Goal: Information Seeking & Learning: Learn about a topic

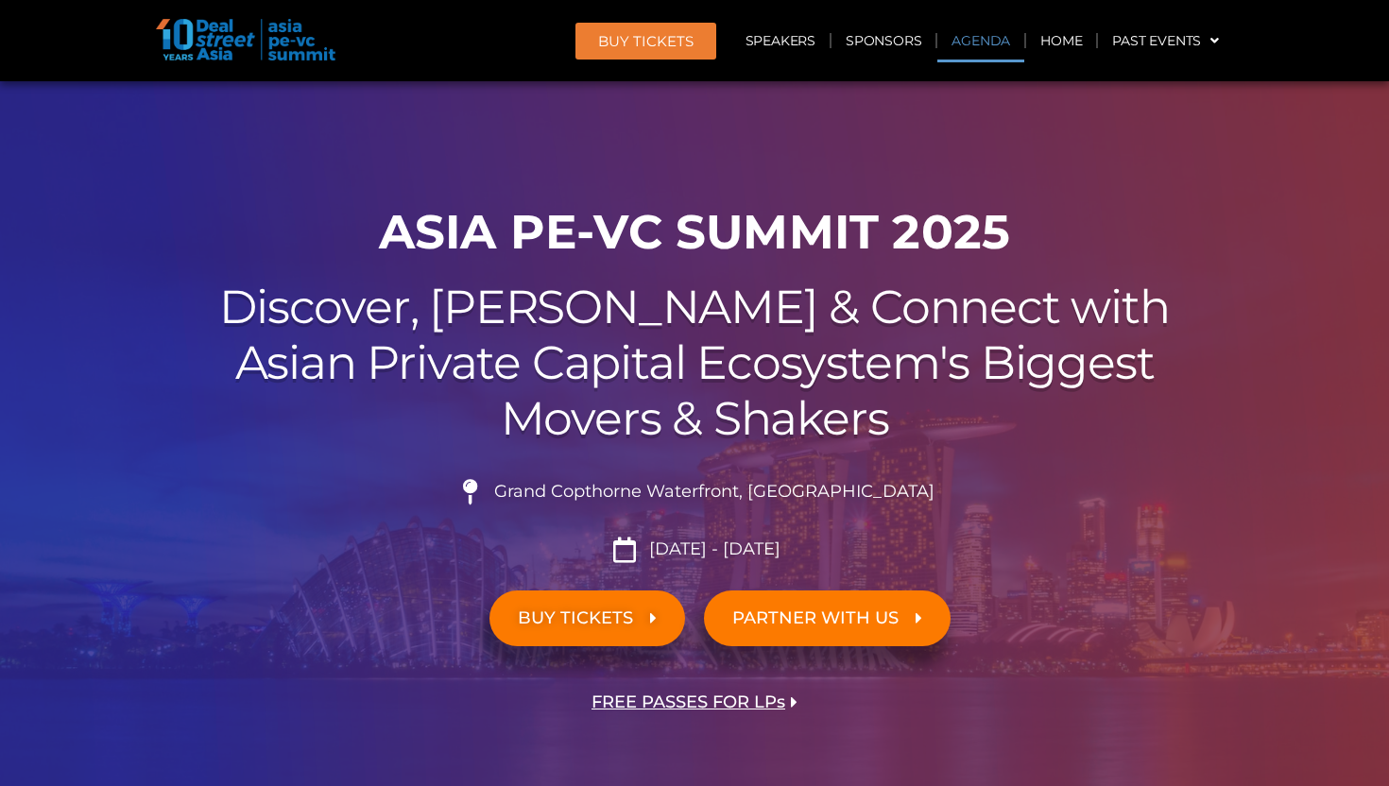
scroll to position [1171, 0]
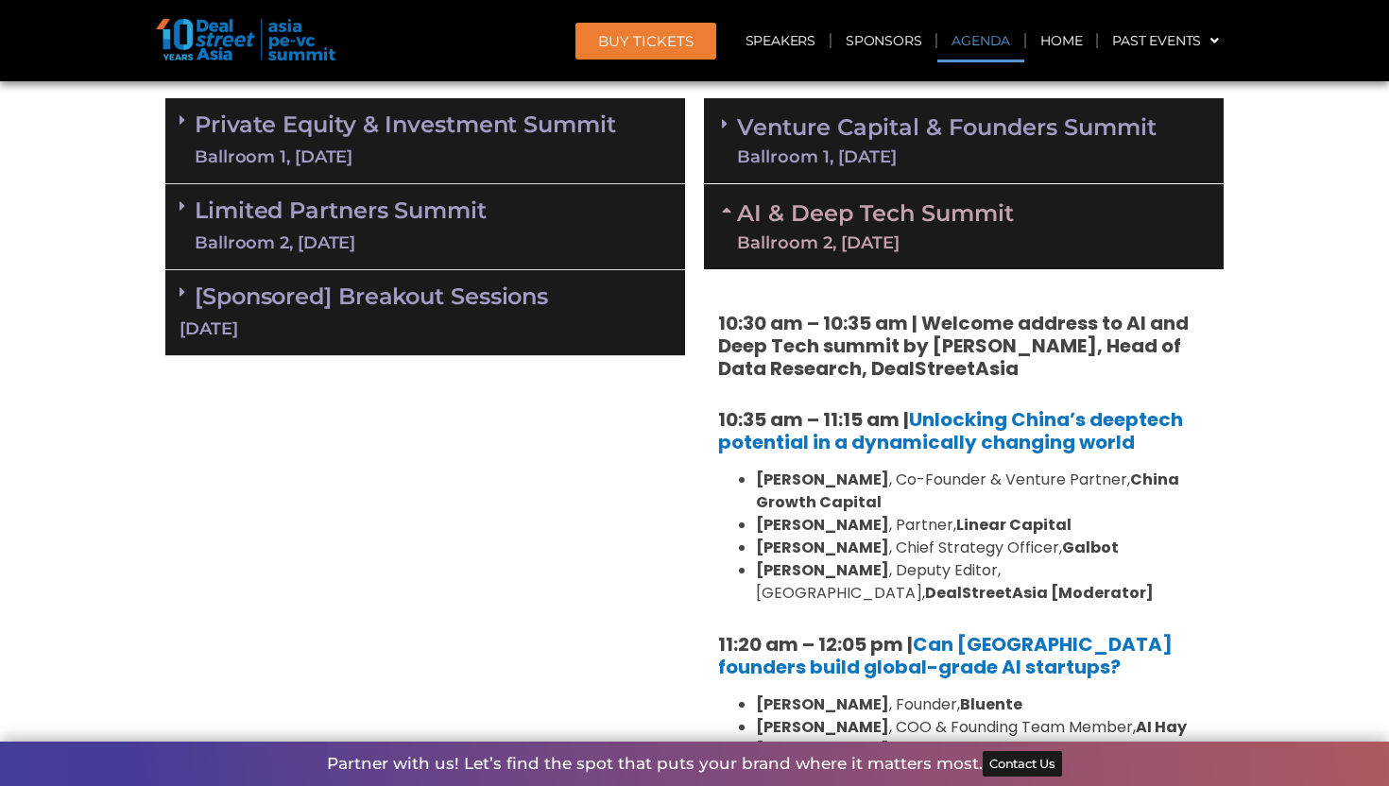
click at [836, 236] on div "Ballroom 2, [DATE]" at bounding box center [875, 242] width 277 height 17
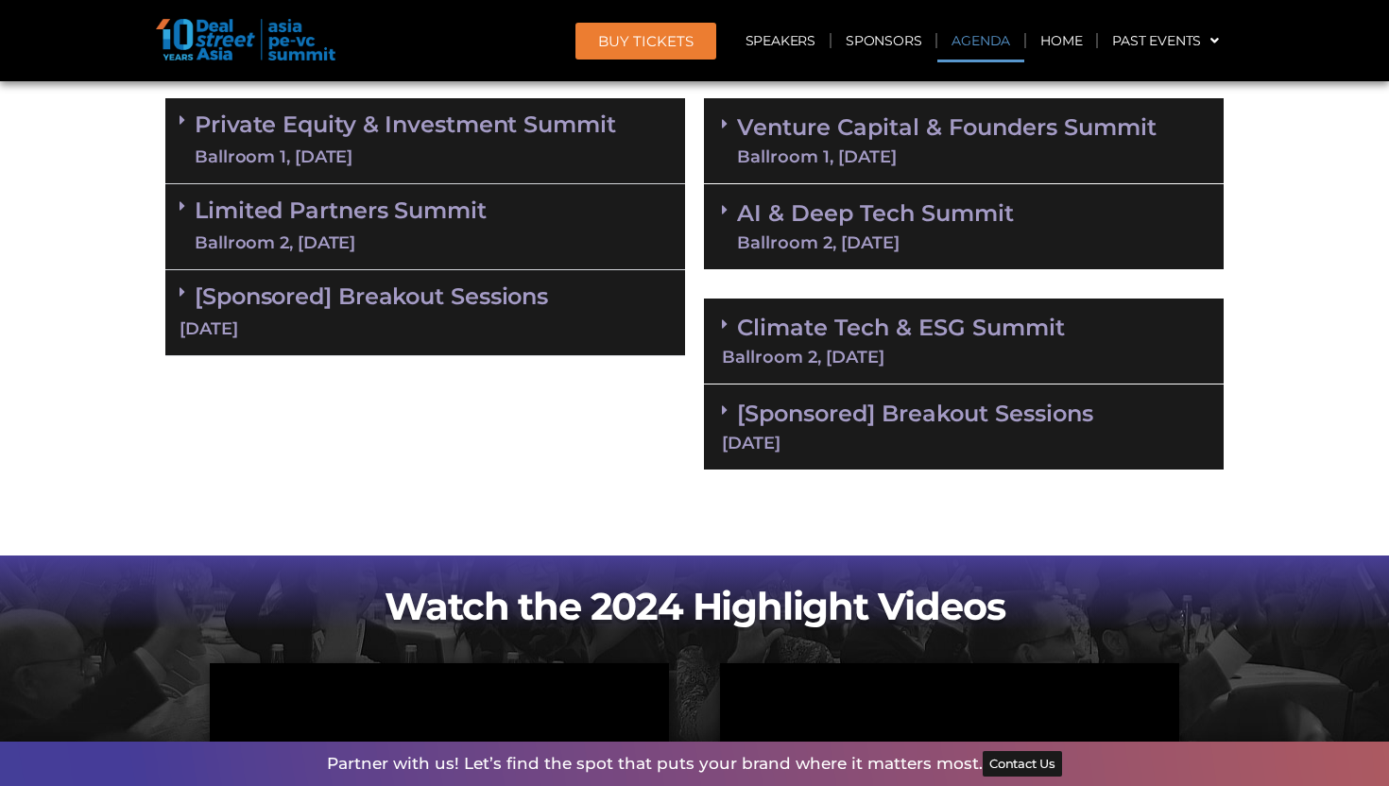
click at [876, 131] on link "Venture Capital & Founders​ Summit Ballroom 1, [DATE]" at bounding box center [947, 140] width 420 height 49
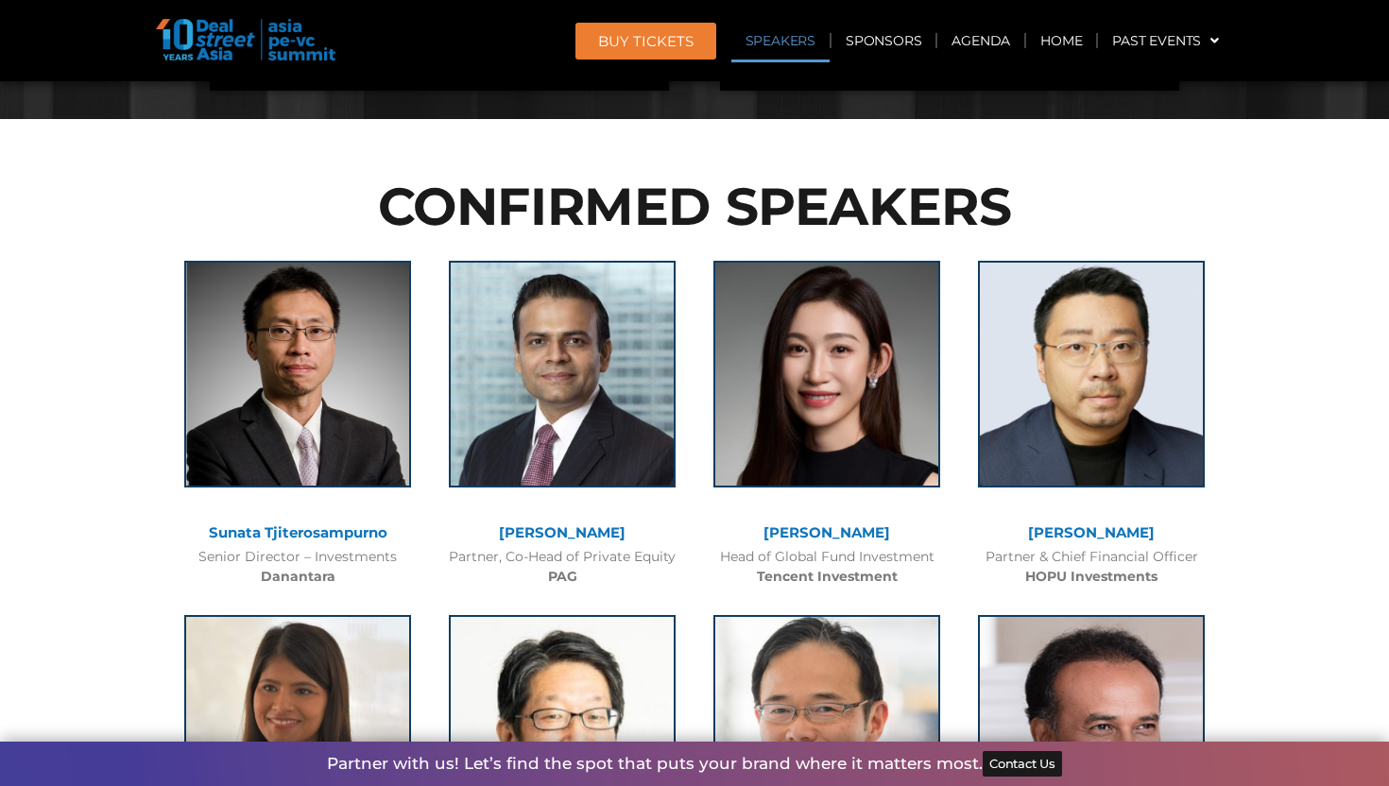
scroll to position [1954, 0]
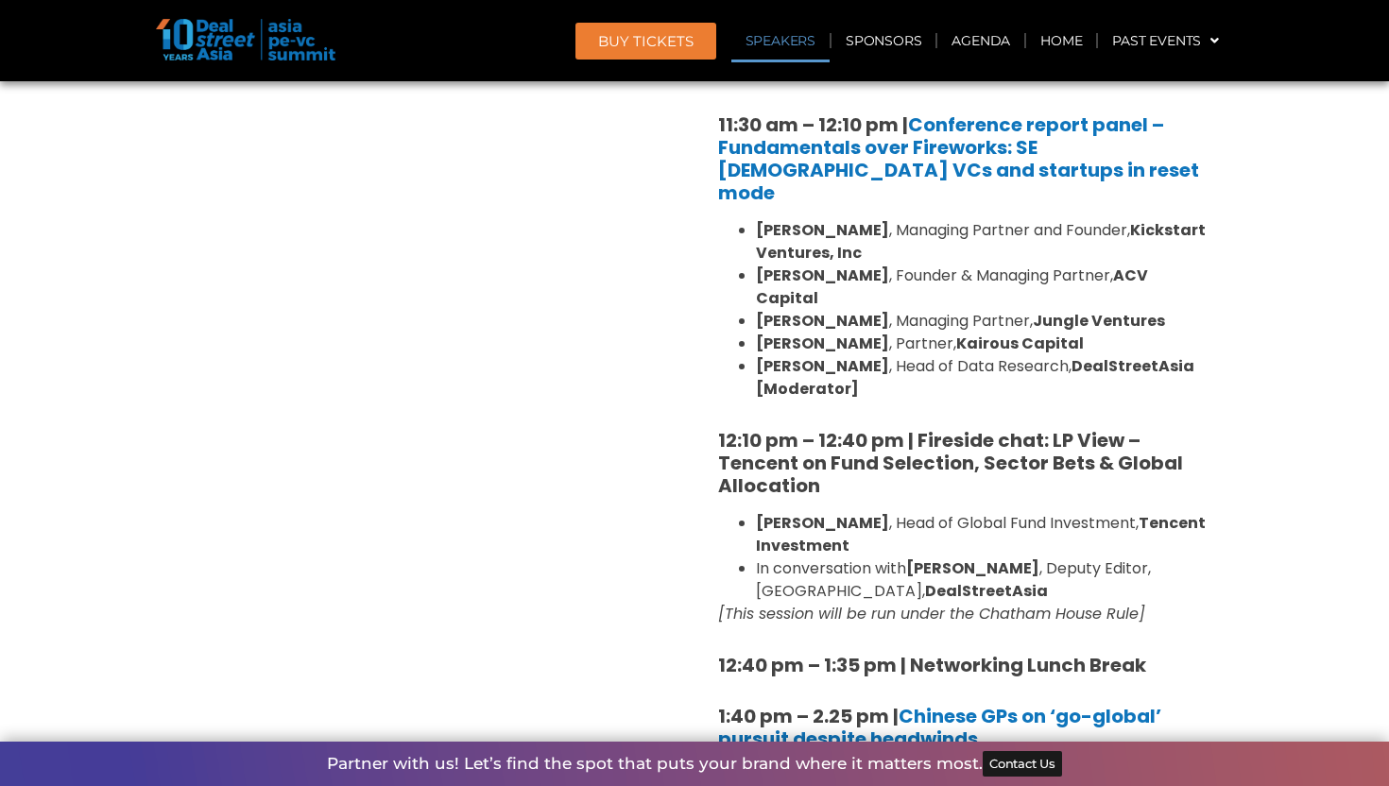
click at [1189, 603] on p "[This session will be run under the Chatham House Rule]" at bounding box center [963, 614] width 491 height 23
copy div "12:10 pm – 12:40 pm | Fireside chat: LP View – Tencent on Fund Selection, Secto…"
drag, startPoint x: 1190, startPoint y: 546, endPoint x: 710, endPoint y: 361, distance: 514.5
click at [710, 361] on div "8:00 am – 9:00 am | Registration & Networking Coffee [Sponsored by Vserve ] 9:0…" at bounding box center [964, 768] width 520 height 2737
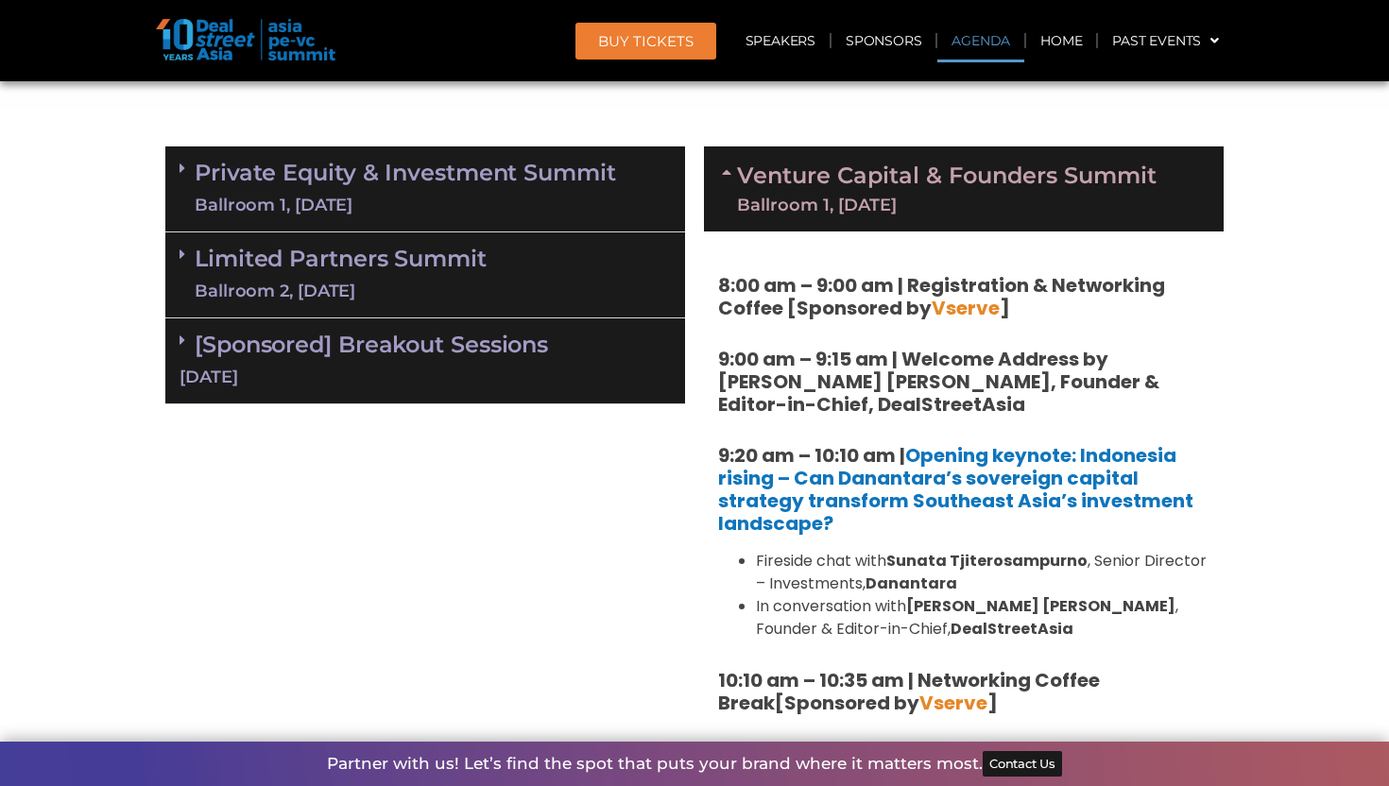
scroll to position [1011, 0]
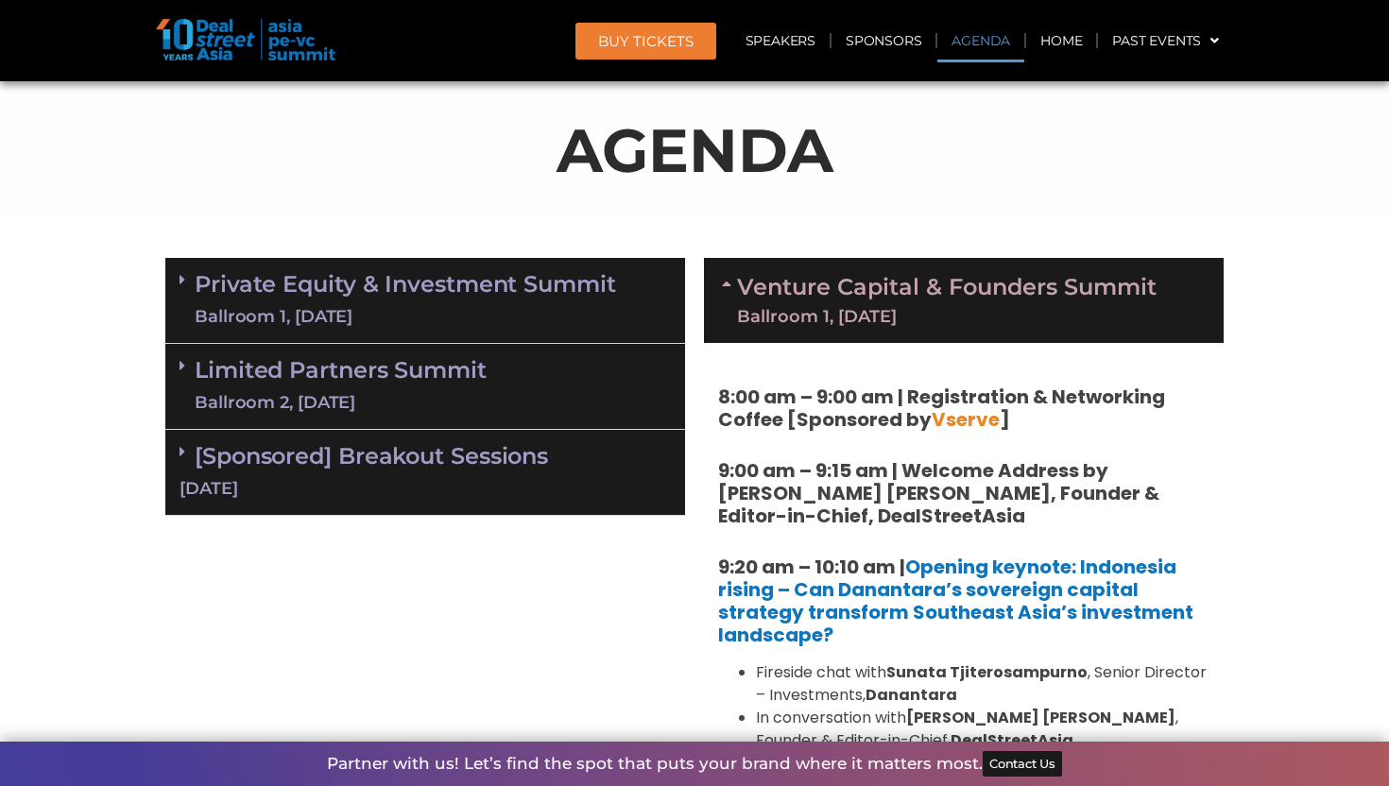
click at [939, 276] on link "Venture Capital & Founders​ Summit Ballroom 1, [DATE]" at bounding box center [947, 300] width 420 height 49
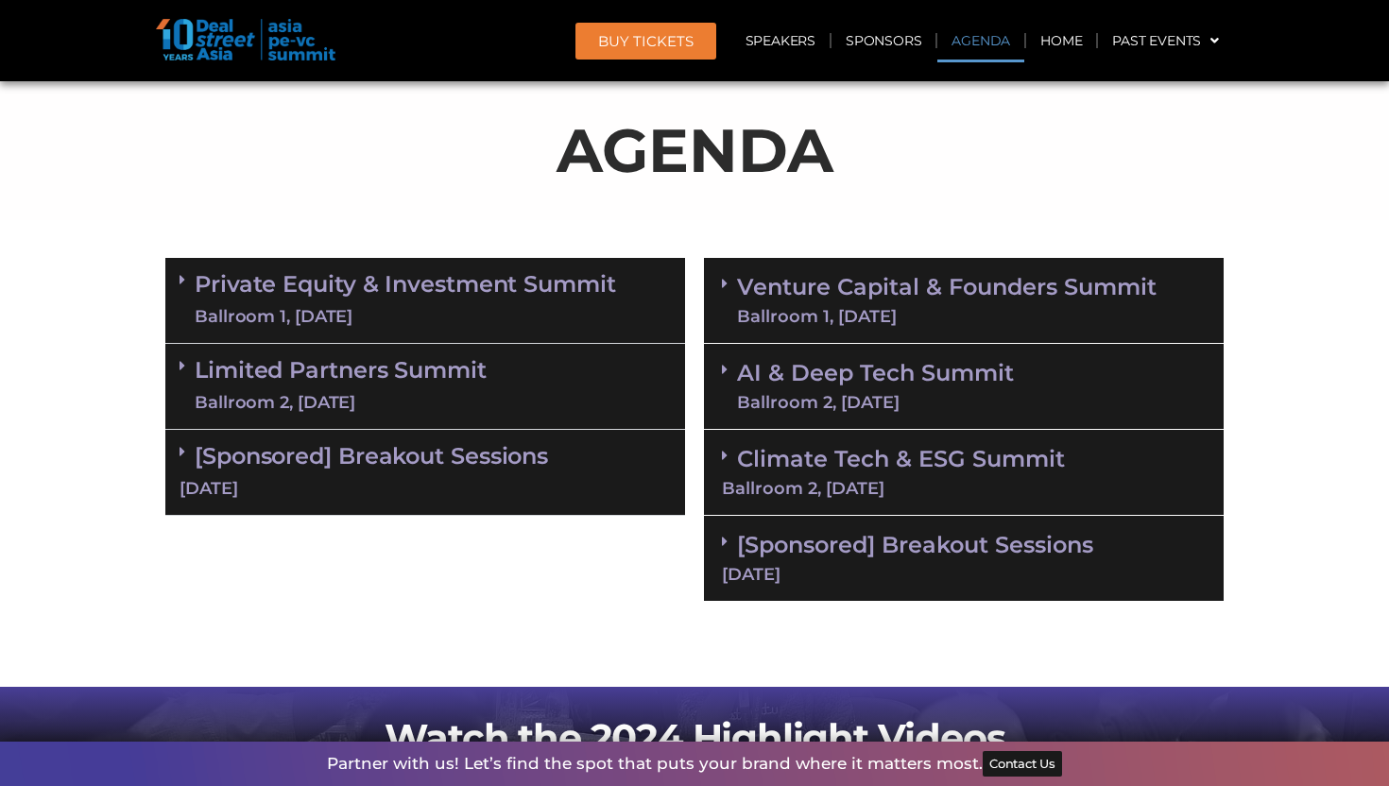
click at [508, 309] on div "Ballroom 1, [DATE]" at bounding box center [405, 317] width 421 height 24
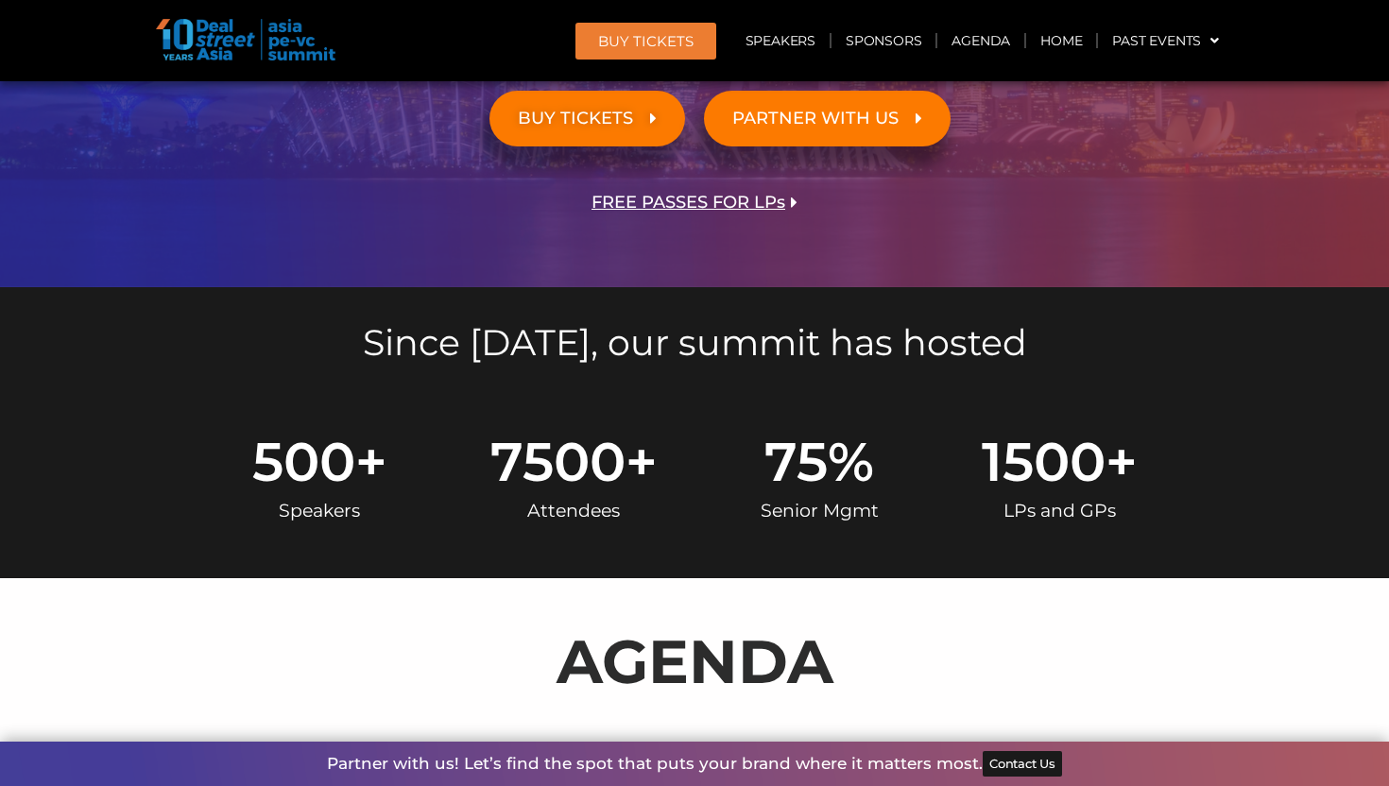
scroll to position [1124, 0]
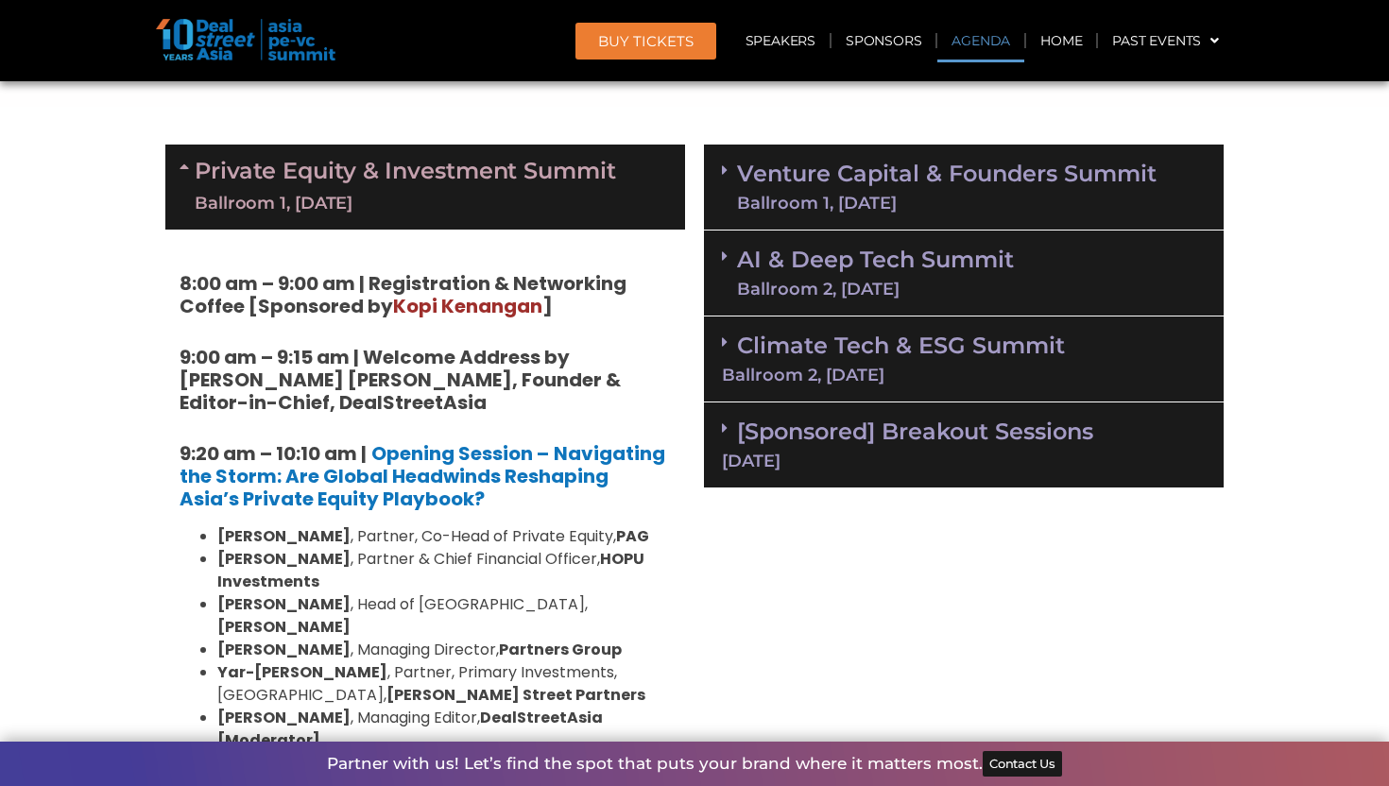
click at [848, 207] on div "Ballroom 1, [DATE]" at bounding box center [947, 203] width 420 height 17
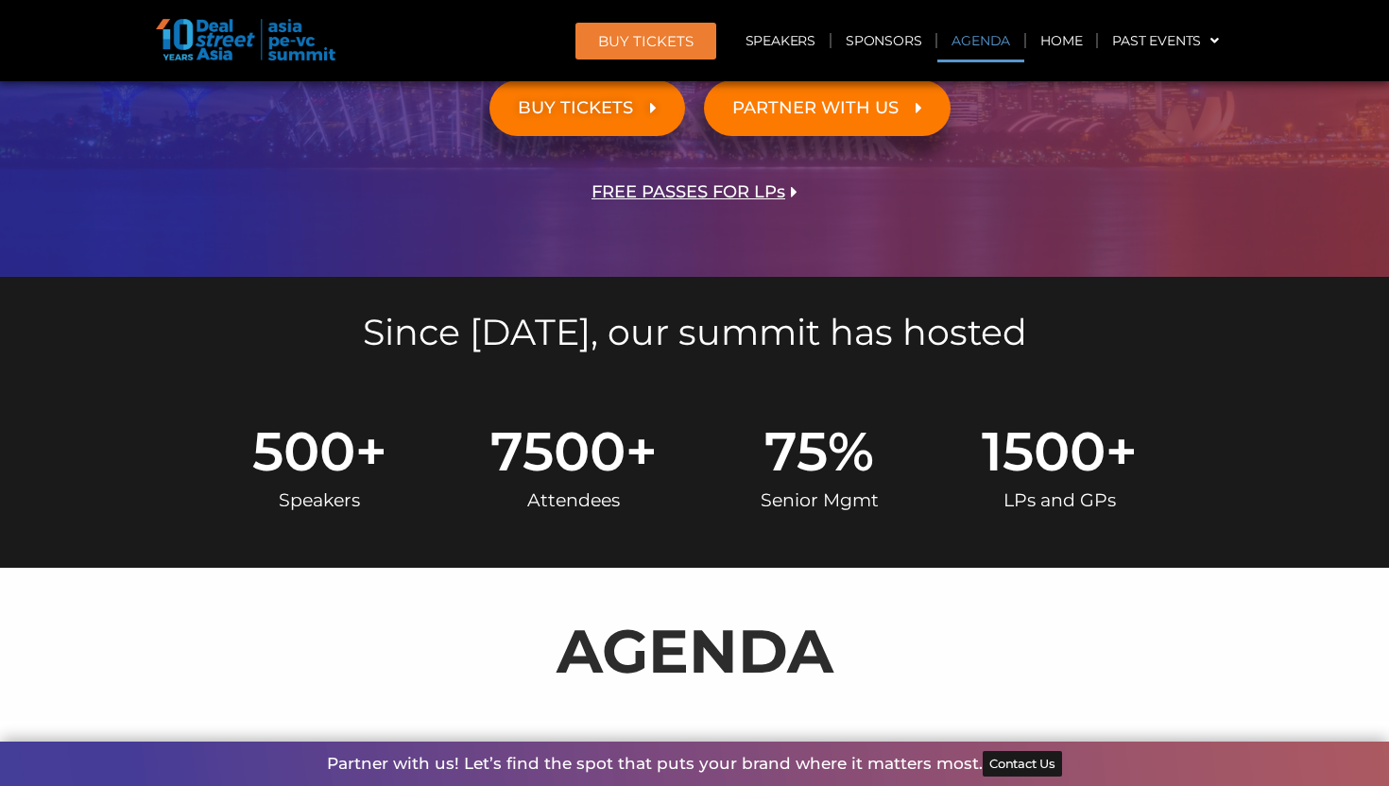
scroll to position [881, 0]
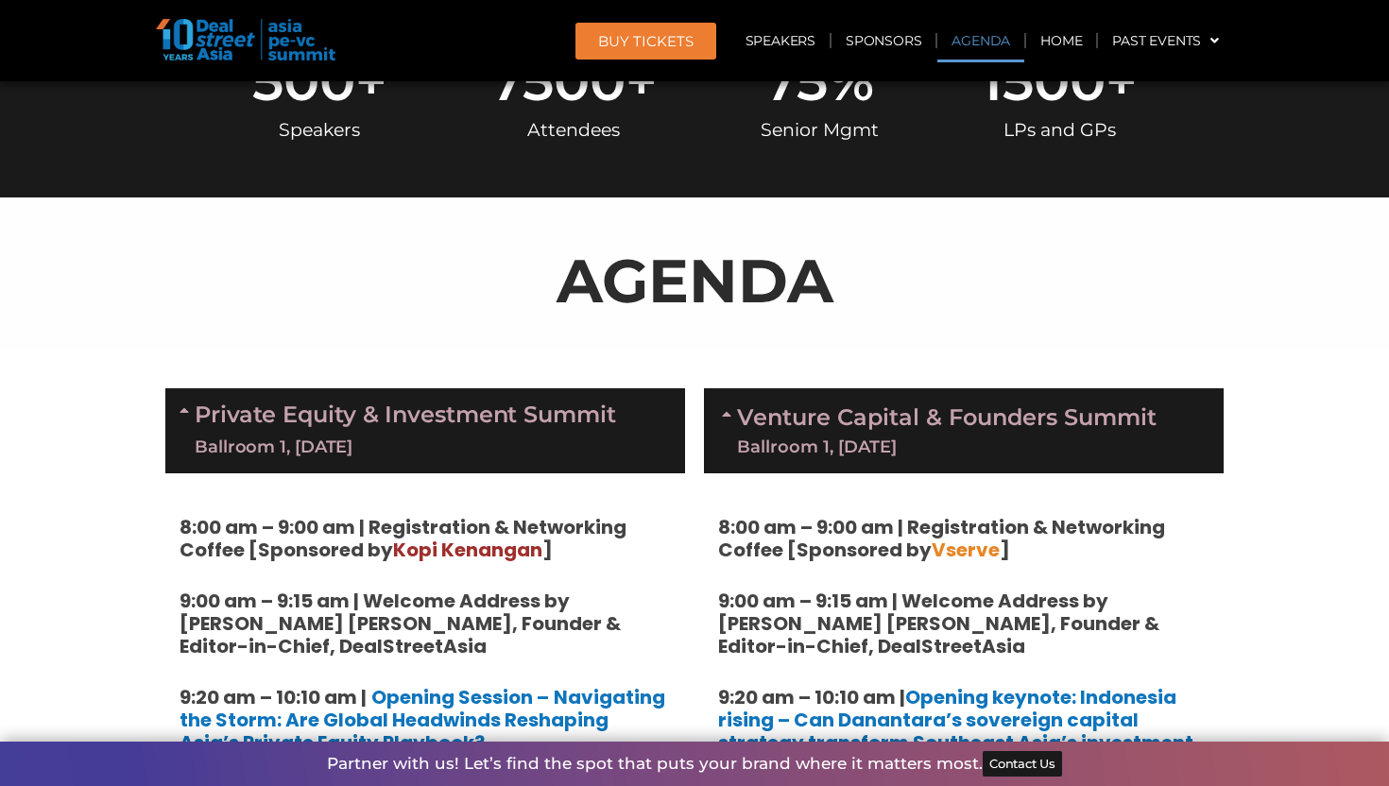
click at [840, 408] on link "Venture Capital & Founders​ Summit Ballroom 1, [DATE]" at bounding box center [947, 430] width 420 height 49
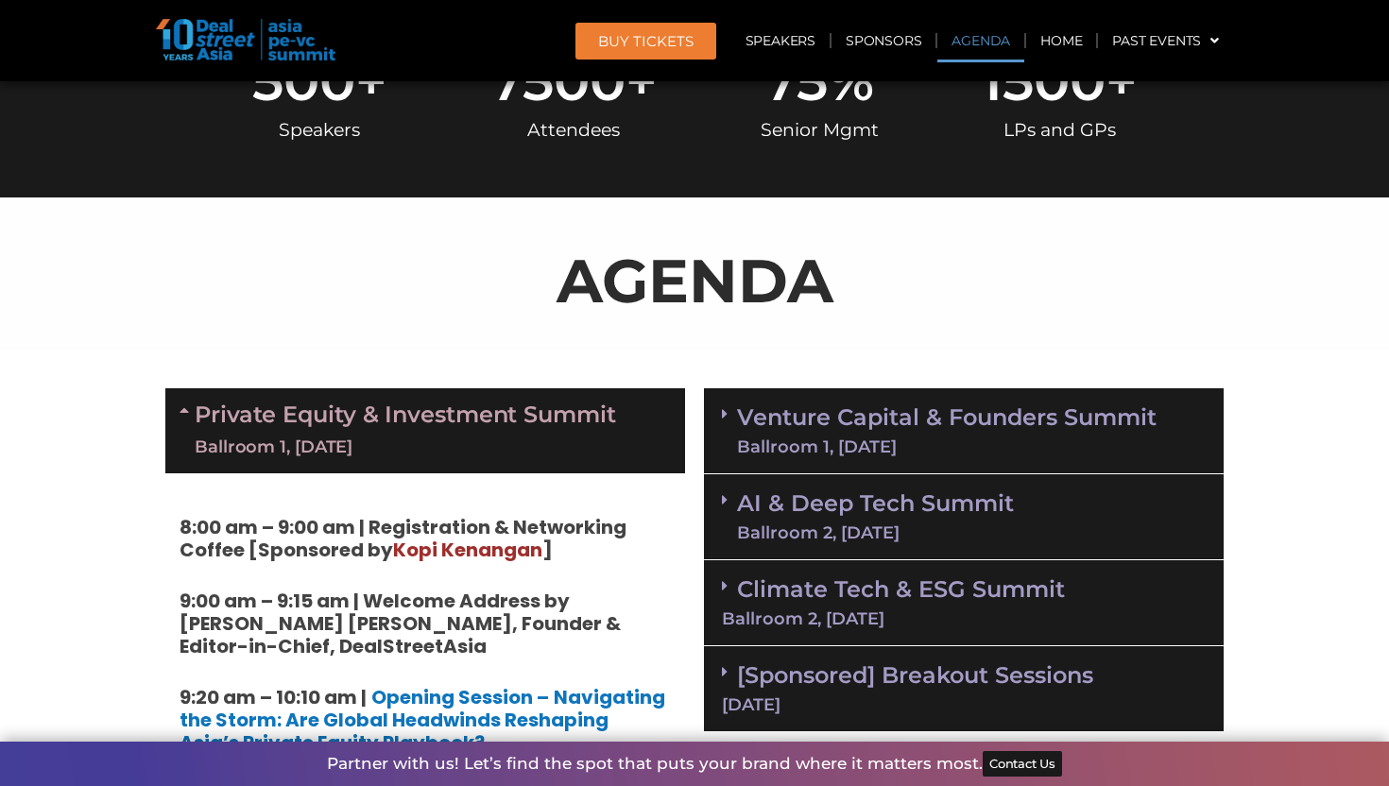
click at [850, 506] on link "AI & Deep Tech Summit Ballroom 2, [DATE]" at bounding box center [875, 516] width 277 height 49
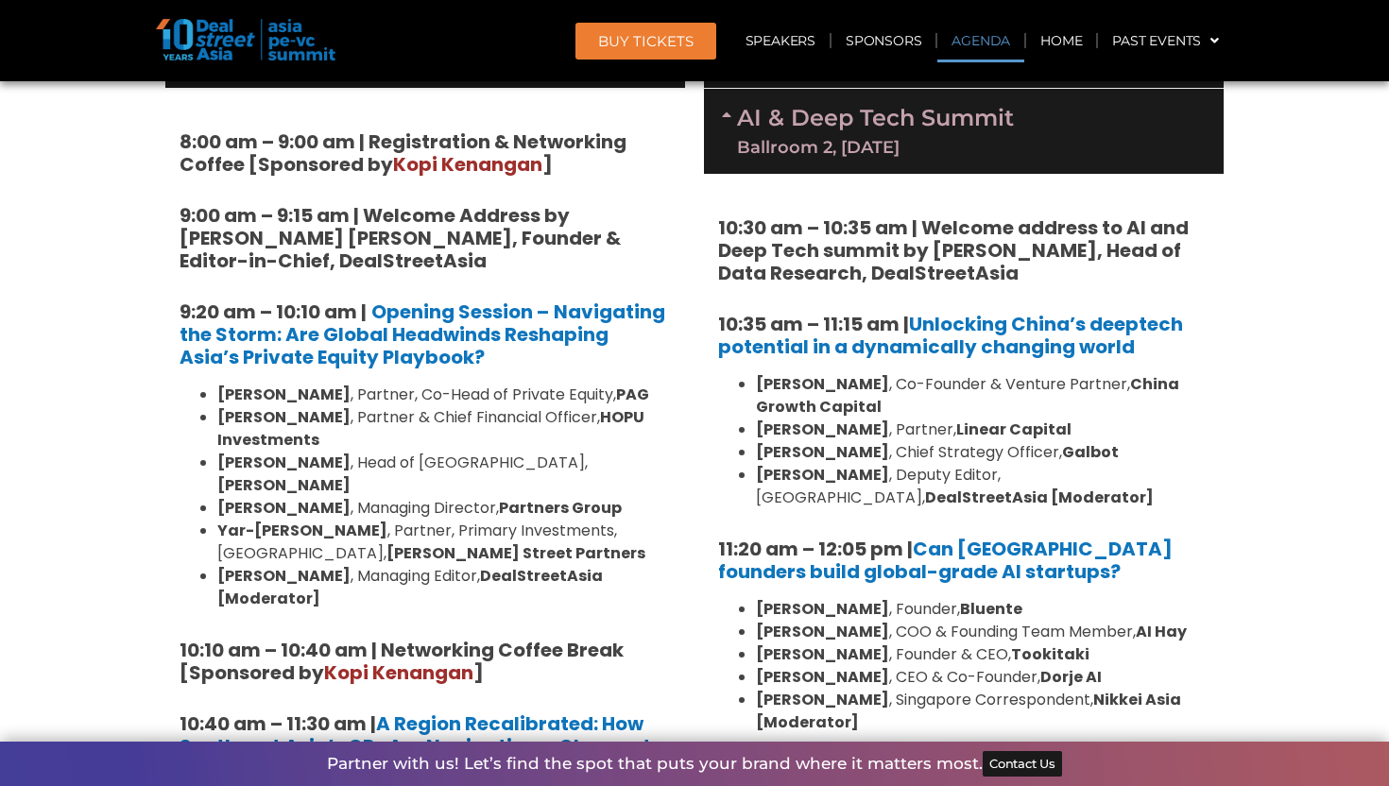
scroll to position [1265, 0]
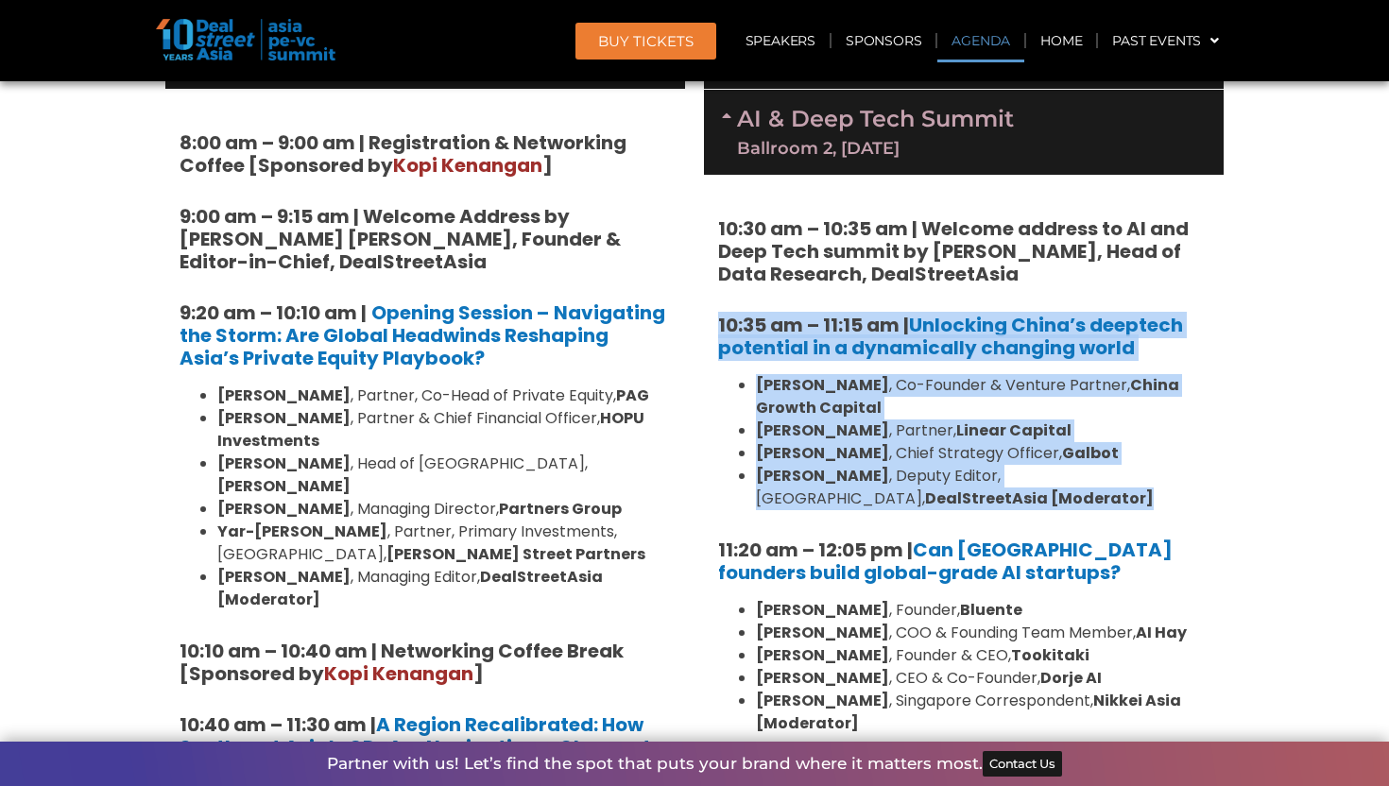
drag, startPoint x: 896, startPoint y: 512, endPoint x: 712, endPoint y: 330, distance: 258.6
click at [712, 330] on div "10:30 am – 10:35 am | Welcome address to AI and Deep Tech summit by [PERSON_NAM…" at bounding box center [964, 632] width 520 height 914
copy div "10:35 am – 11:15 am | Unlocking China’s deeptech potential in a dynamically cha…"
